Goal: Task Accomplishment & Management: Manage account settings

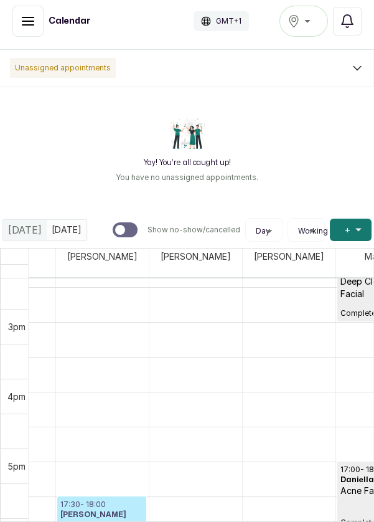
scroll to position [1002, 0]
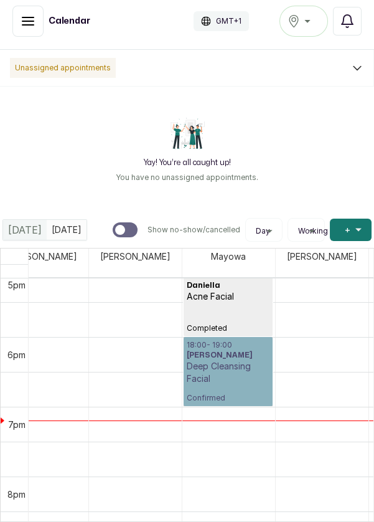
click at [247, 337] on link "18:00 - 19:00 [PERSON_NAME] Deep Cleansing Facial Confirmed" at bounding box center [228, 371] width 89 height 69
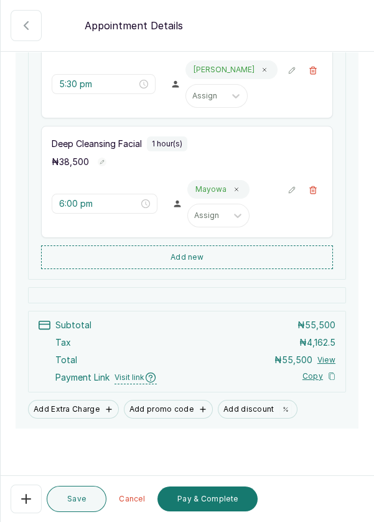
scroll to position [6, 0]
click at [233, 511] on button "Pay & Complete" at bounding box center [208, 498] width 100 height 25
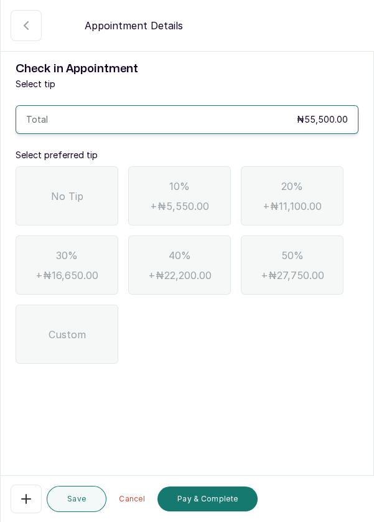
scroll to position [0, 0]
click at [91, 199] on div "No Tip" at bounding box center [67, 195] width 103 height 59
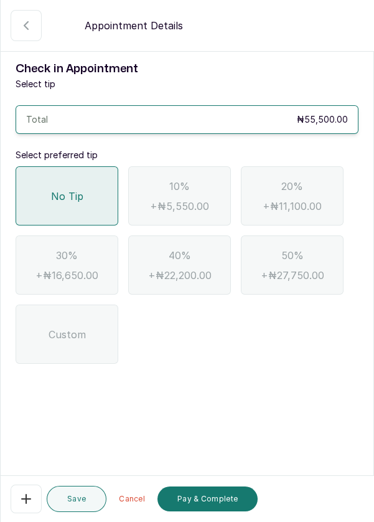
click at [222, 511] on button "Pay & Complete" at bounding box center [208, 498] width 100 height 25
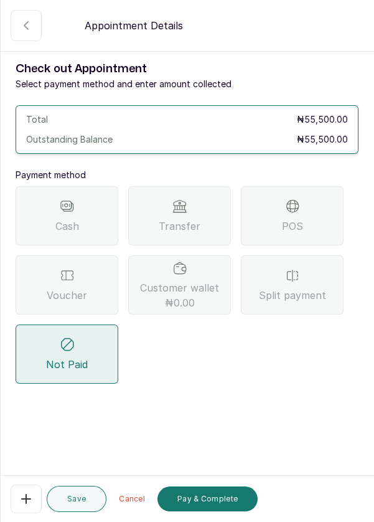
click at [296, 227] on span "POS" at bounding box center [292, 226] width 21 height 15
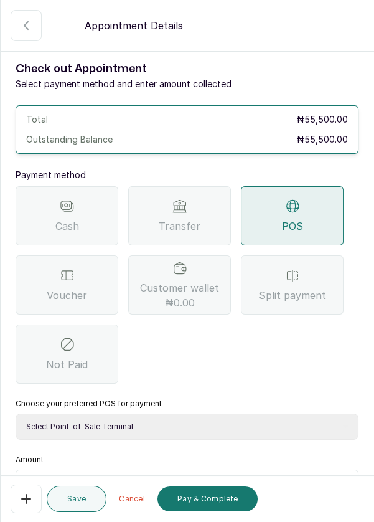
click at [179, 431] on select "Select Point-of-Sale Terminal Pos- Flutterwave Zenith Bank POS - Paga Paga POS …" at bounding box center [187, 426] width 343 height 26
select select "ea021b39-a6bc-4e4d-b5d1-02cb72451b32"
click at [16, 413] on select "Select Point-of-Sale Terminal Pos- Flutterwave Zenith Bank POS - Paga Paga POS …" at bounding box center [187, 426] width 343 height 26
click at [134, 489] on input "text" at bounding box center [195, 485] width 311 height 15
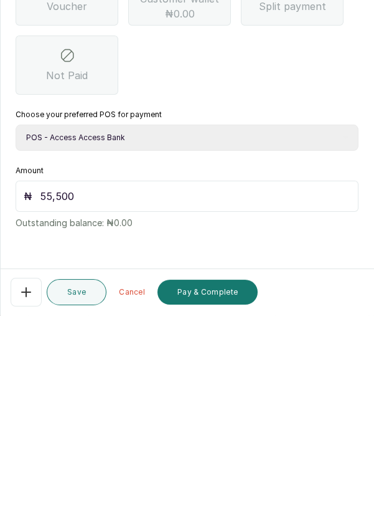
scroll to position [6, 0]
type input "55,500"
click at [197, 505] on button "Pay & Complete" at bounding box center [208, 498] width 100 height 25
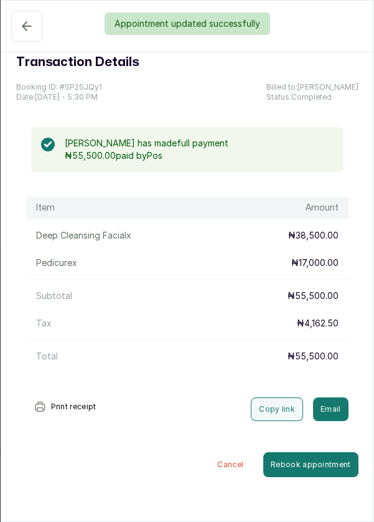
click at [41, 32] on div "Appointment updated successfully" at bounding box center [187, 23] width 374 height 22
click at [28, 35] on button "Show no-show/cancelled" at bounding box center [26, 26] width 31 height 31
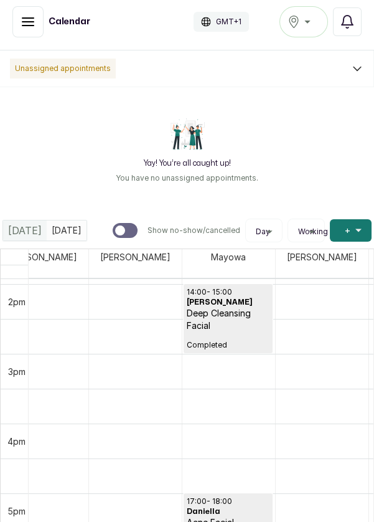
scroll to position [972, 0]
click at [340, 231] on button "Add +" at bounding box center [351, 230] width 42 height 22
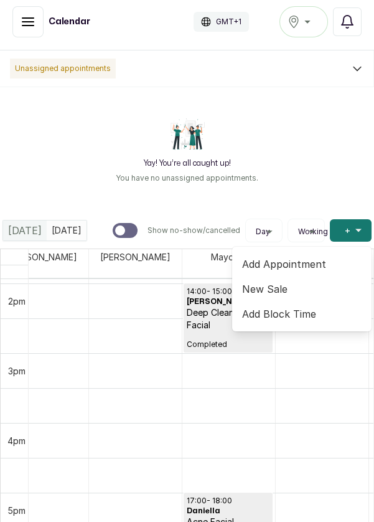
click at [308, 269] on span "Add Appointment" at bounding box center [302, 263] width 120 height 15
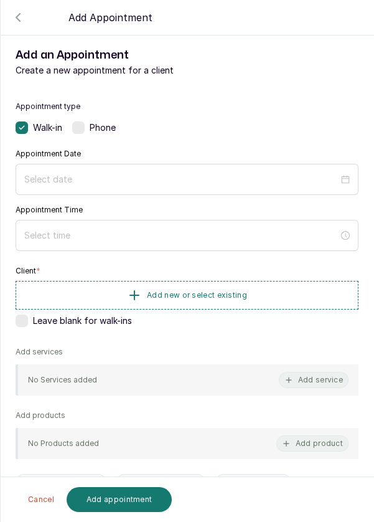
scroll to position [17, 0]
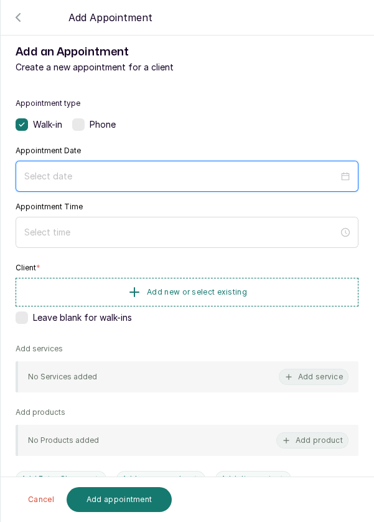
click at [338, 178] on input at bounding box center [181, 176] width 314 height 14
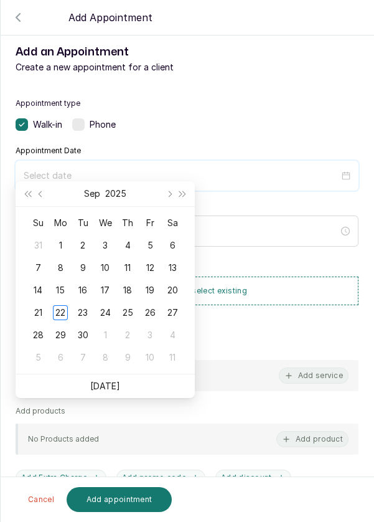
scroll to position [101, 0]
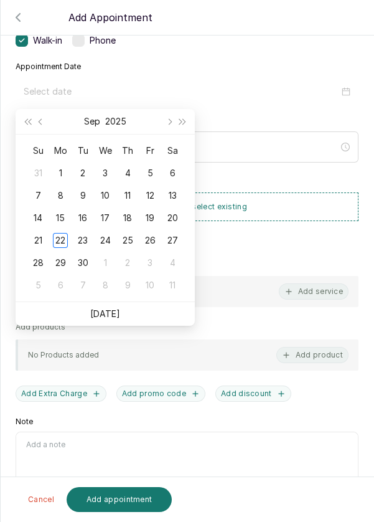
click at [84, 248] on td "23" at bounding box center [83, 240] width 22 height 22
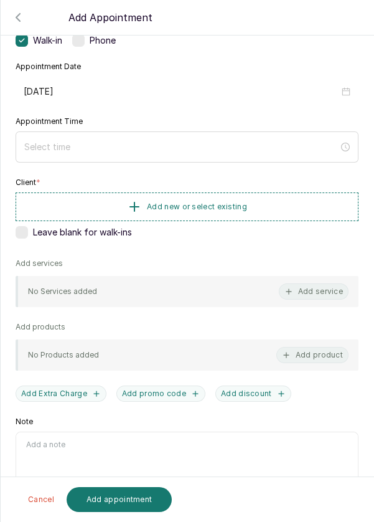
type input "[DATE]"
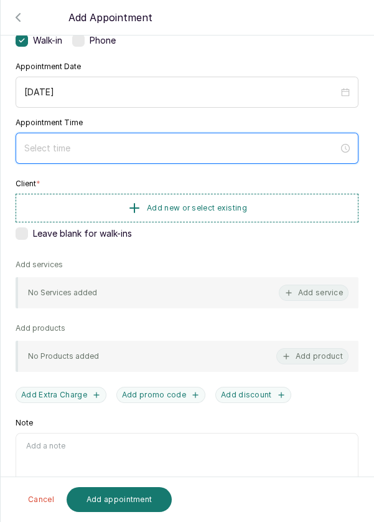
click at [160, 153] on input at bounding box center [181, 148] width 314 height 14
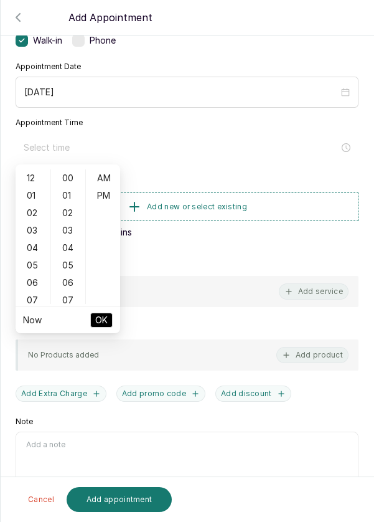
click at [32, 274] on div "06" at bounding box center [33, 282] width 30 height 17
click at [34, 254] on div "10" at bounding box center [33, 247] width 30 height 17
type input "10:00 am"
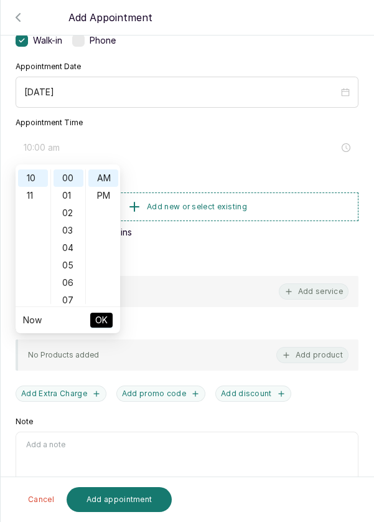
click at [106, 326] on span "OK" at bounding box center [101, 320] width 12 height 24
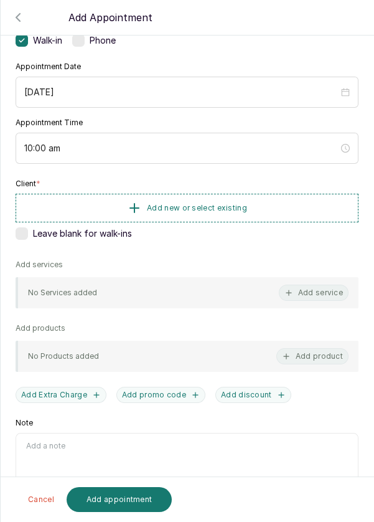
click at [209, 214] on button "Add new or select existing" at bounding box center [187, 208] width 343 height 29
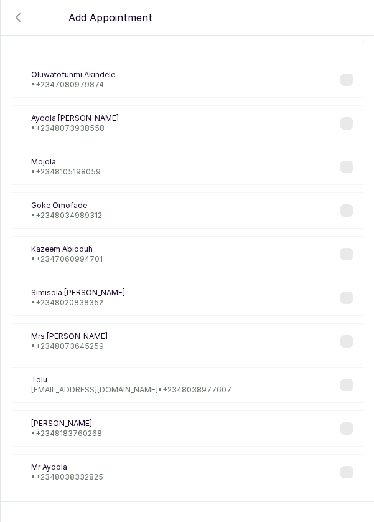
scroll to position [50, 0]
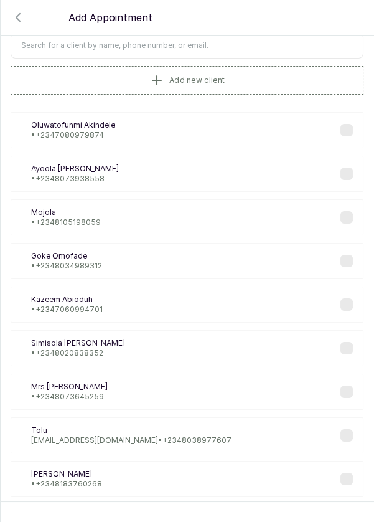
click at [216, 47] on input "text" at bounding box center [187, 45] width 353 height 26
type input "Mayowa"
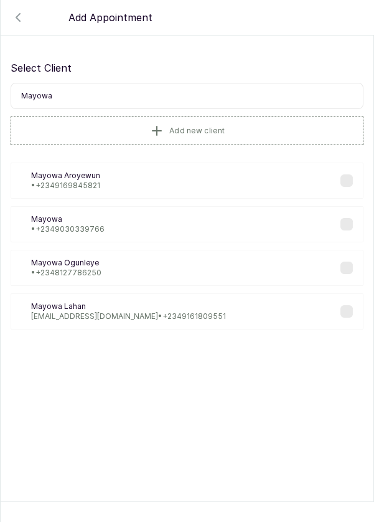
scroll to position [0, 0]
click at [110, 235] on div "[PERSON_NAME] • [PHONE_NUMBER]" at bounding box center [187, 224] width 353 height 36
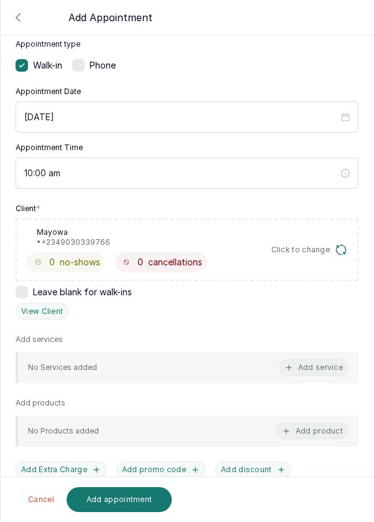
scroll to position [78, 0]
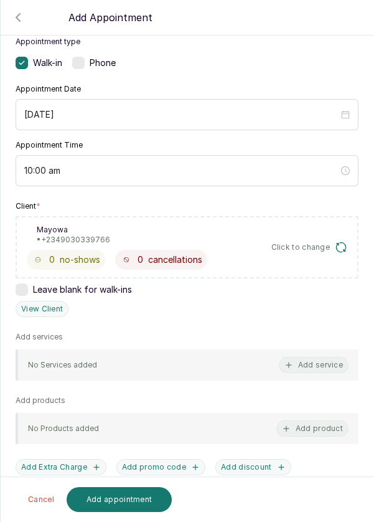
click at [319, 365] on button "Add service" at bounding box center [314, 365] width 70 height 16
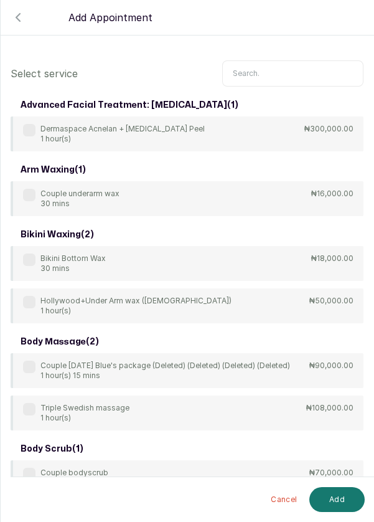
scroll to position [6, 0]
click at [297, 68] on input "text" at bounding box center [292, 73] width 141 height 26
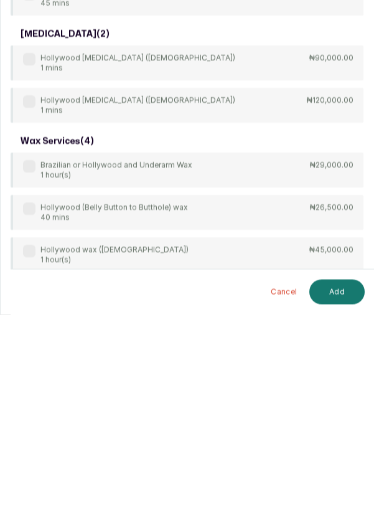
scroll to position [12, 0]
type input "[PERSON_NAME]"
click at [31, 368] on div "Brazilian or Hollywood and Underarm Wax 1 hour(s)" at bounding box center [107, 378] width 169 height 20
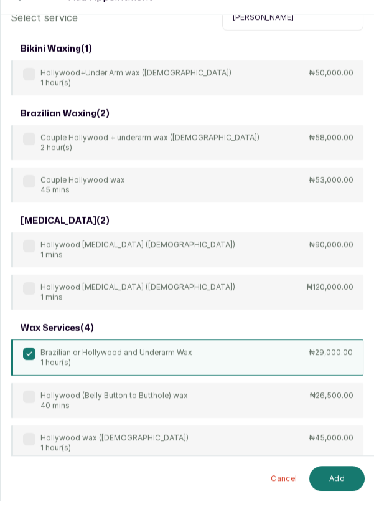
scroll to position [6, 0]
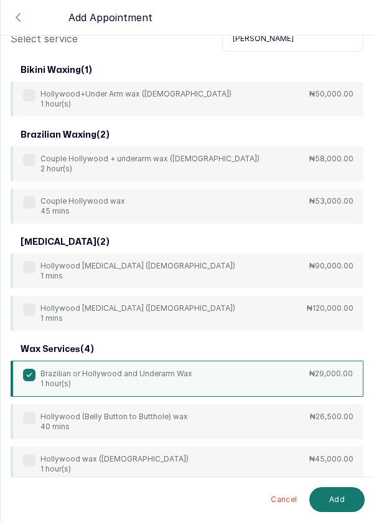
click at [336, 504] on button "Add" at bounding box center [336, 499] width 55 height 25
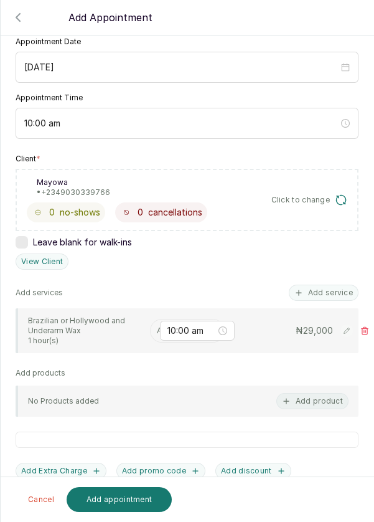
scroll to position [127, 0]
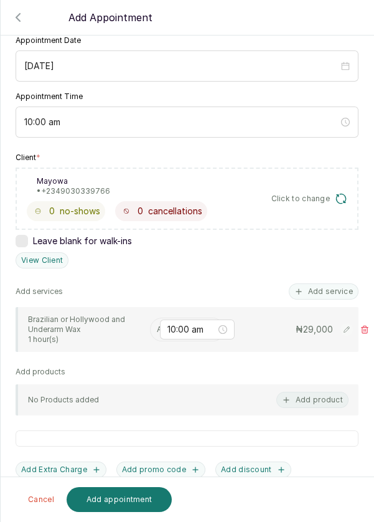
click at [160, 321] on div "10:00 am" at bounding box center [197, 329] width 75 height 20
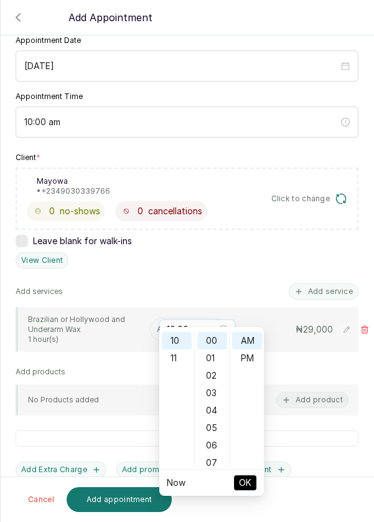
scroll to position [6, 0]
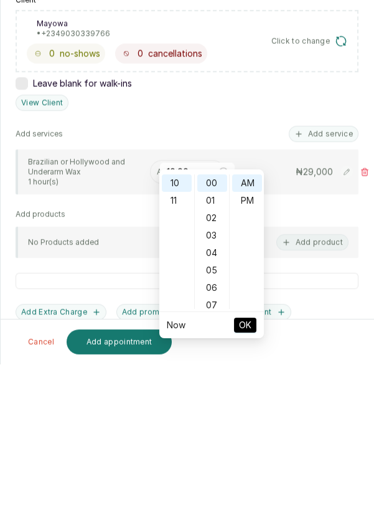
click at [121, 367] on div "Add products No Products added Add product" at bounding box center [187, 391] width 343 height 49
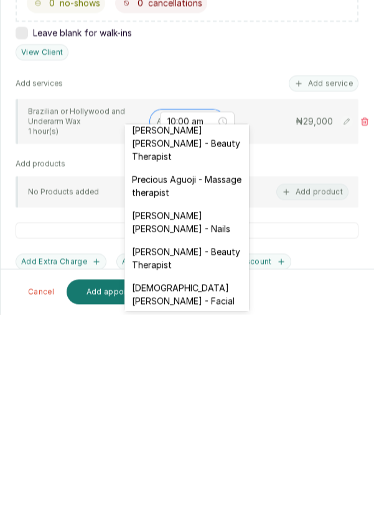
click at [219, 484] on div "[DEMOGRAPHIC_DATA][PERSON_NAME] - Facial" at bounding box center [187, 502] width 125 height 36
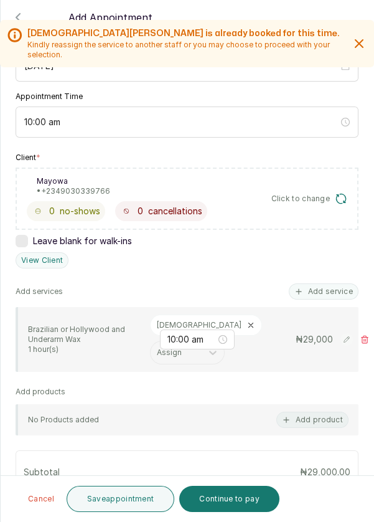
click at [238, 504] on button "Continue to pay" at bounding box center [229, 499] width 100 height 26
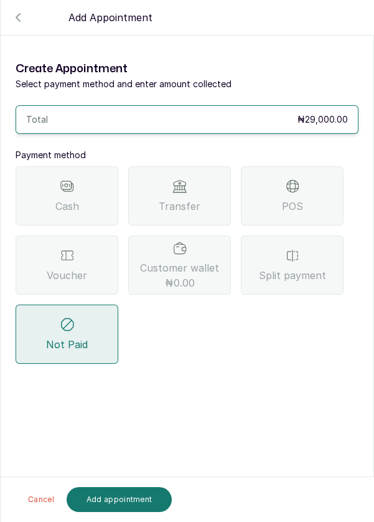
scroll to position [60, 0]
click at [52, 506] on button "Cancel" at bounding box center [41, 499] width 41 height 25
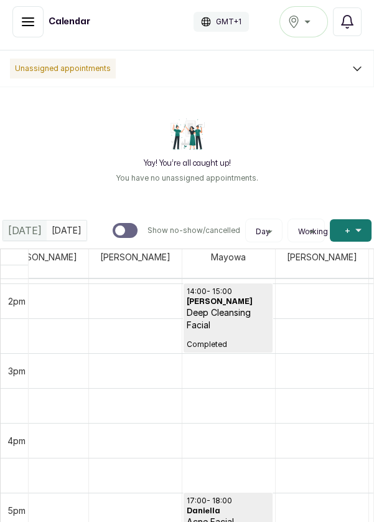
click at [347, 233] on span "+" at bounding box center [348, 230] width 6 height 12
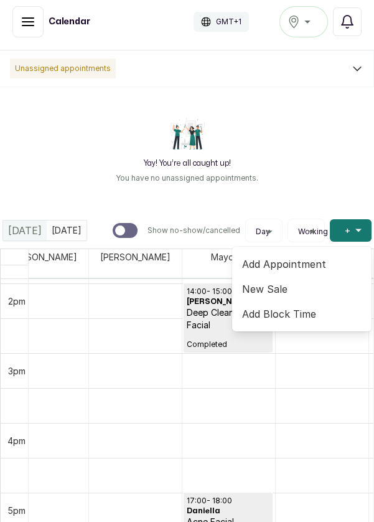
click at [309, 262] on span "Add Appointment" at bounding box center [302, 263] width 120 height 15
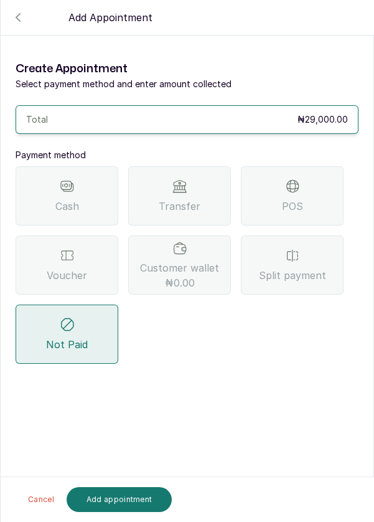
click at [131, 501] on button "Add appointment" at bounding box center [120, 499] width 106 height 25
click at [136, 506] on button "Add appointment" at bounding box center [120, 499] width 106 height 25
click at [136, 500] on button "Add appointment" at bounding box center [120, 499] width 106 height 25
click at [143, 492] on button "Add appointment" at bounding box center [120, 499] width 106 height 25
click at [146, 498] on button "Add appointment" at bounding box center [120, 499] width 106 height 25
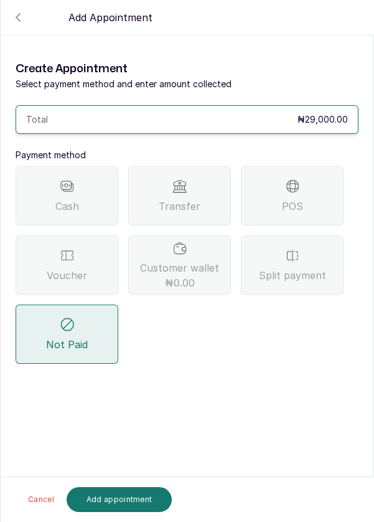
click at [139, 502] on button "Add appointment" at bounding box center [120, 499] width 106 height 25
click at [39, 506] on button "Cancel" at bounding box center [41, 499] width 41 height 25
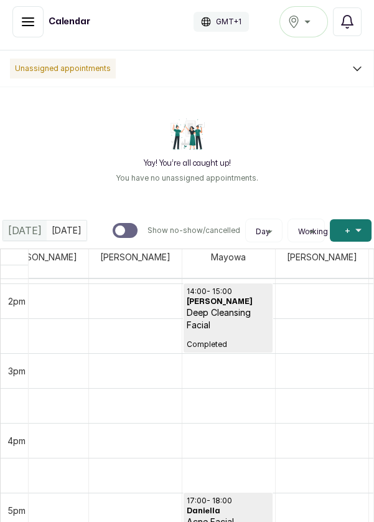
click at [343, 235] on button "Add +" at bounding box center [351, 230] width 42 height 22
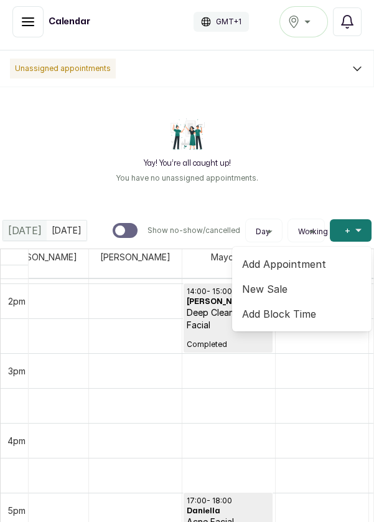
click at [293, 281] on span "New Sale" at bounding box center [302, 288] width 120 height 15
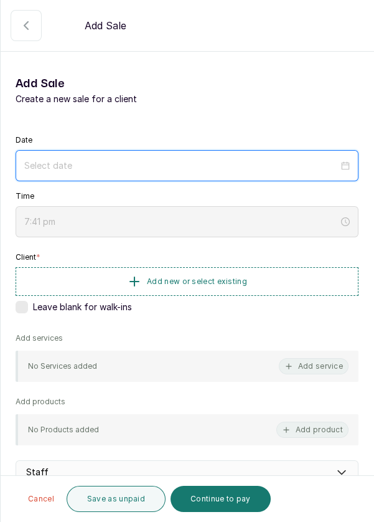
click at [215, 171] on input at bounding box center [181, 166] width 314 height 14
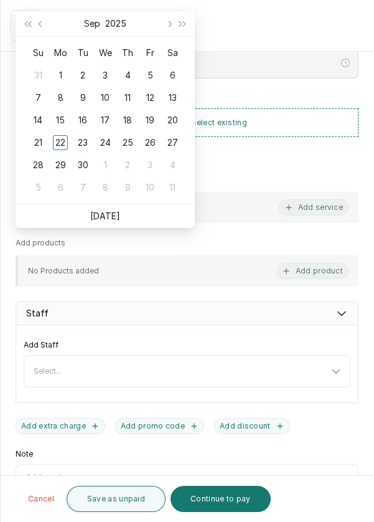
scroll to position [171, 0]
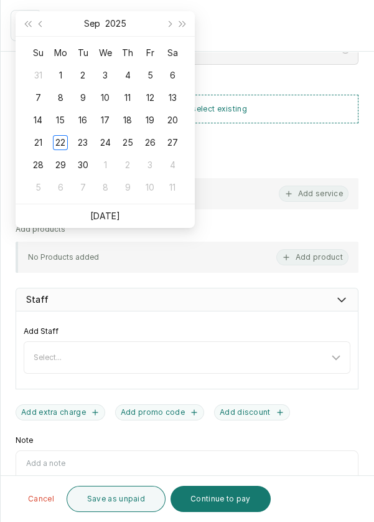
click at [90, 144] on td "23" at bounding box center [83, 142] width 22 height 22
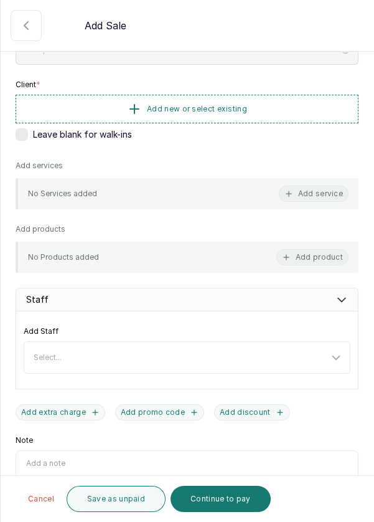
type input "[DATE]"
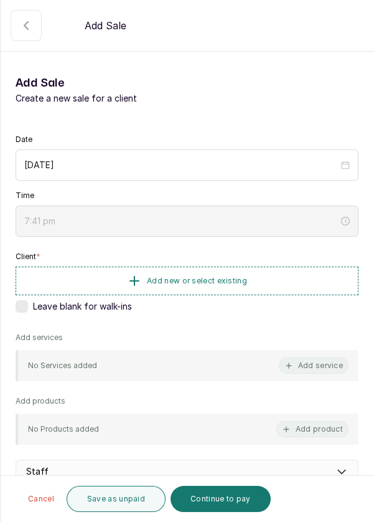
scroll to position [0, 0]
